Goal: Find specific page/section: Find specific page/section

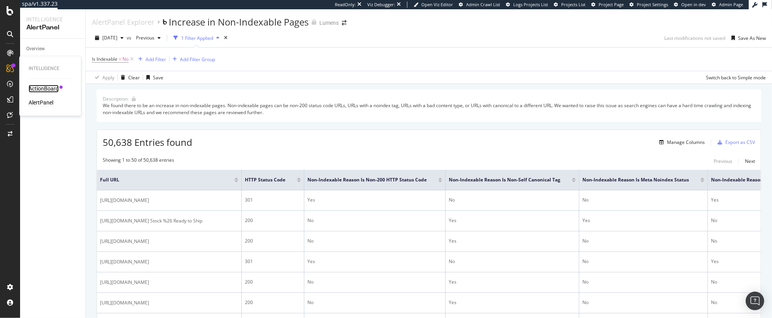
click at [37, 90] on div "ActionBoard" at bounding box center [44, 89] width 30 height 8
